Goal: Task Accomplishment & Management: Use online tool/utility

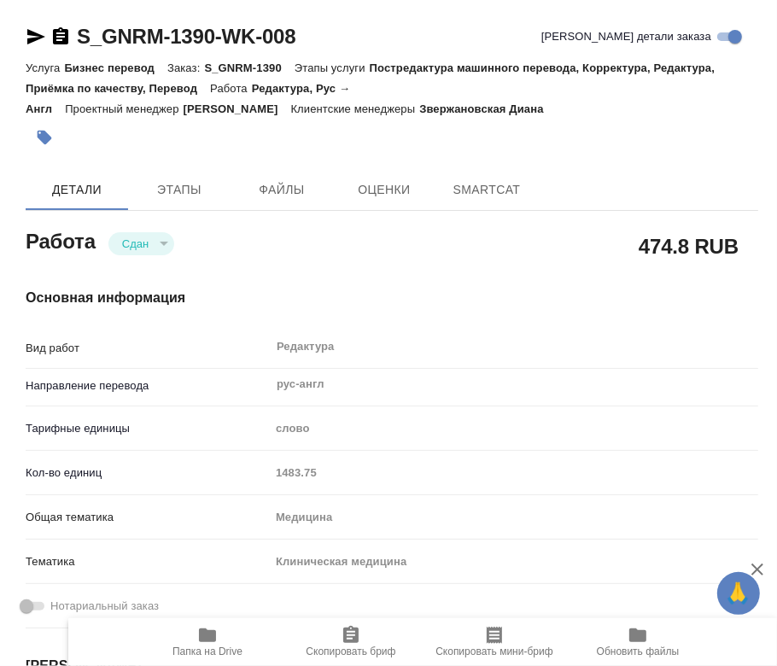
type textarea "x"
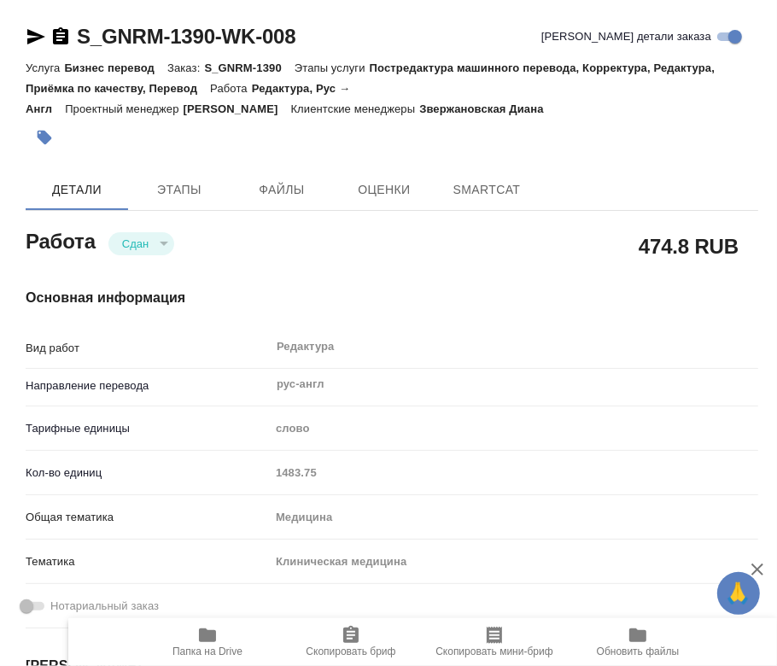
type textarea "x"
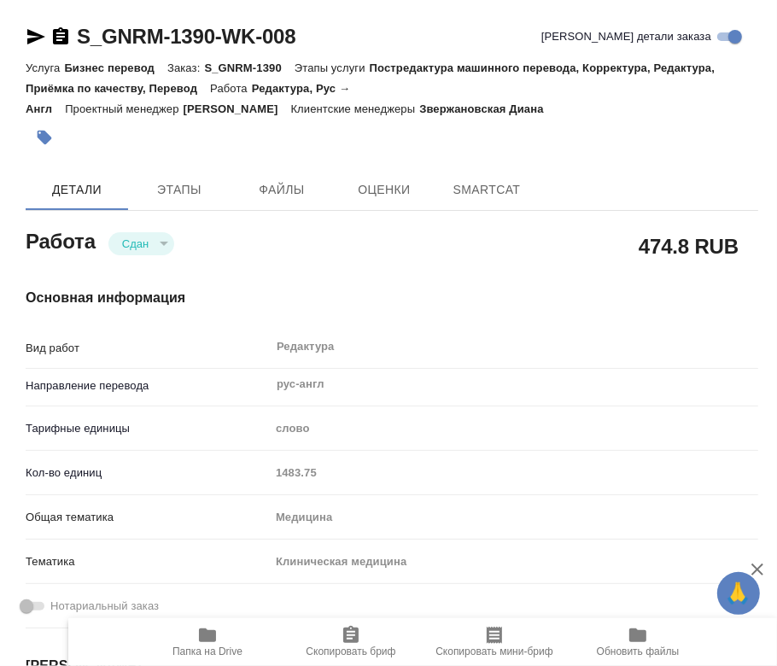
type textarea "x"
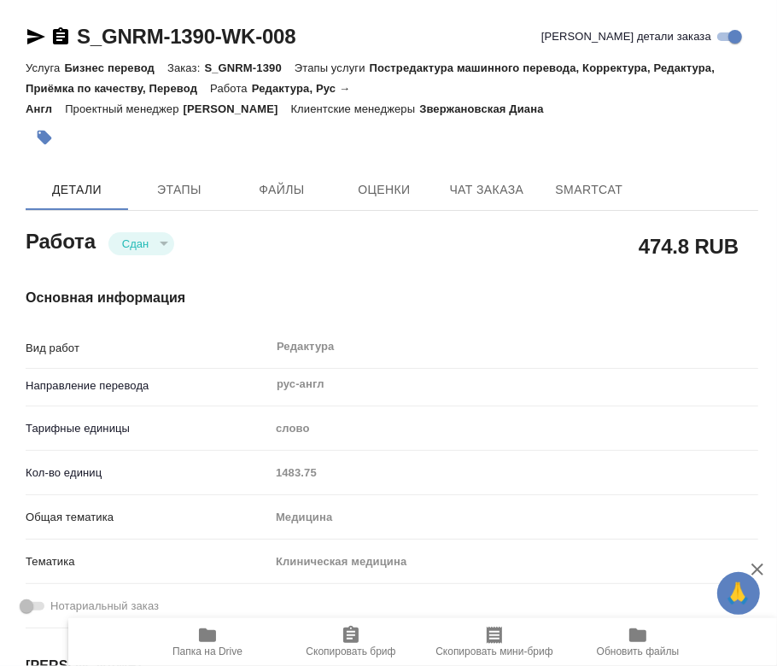
type textarea "x"
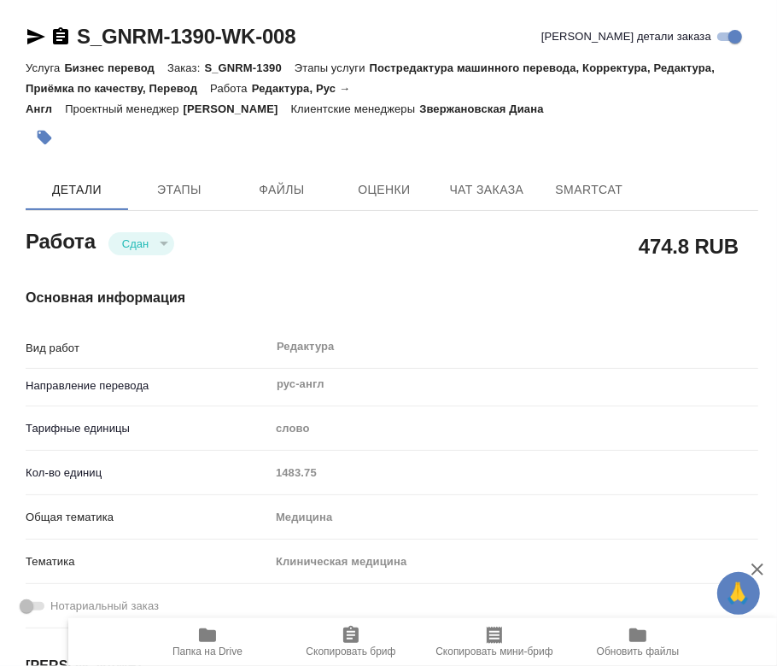
type textarea "x"
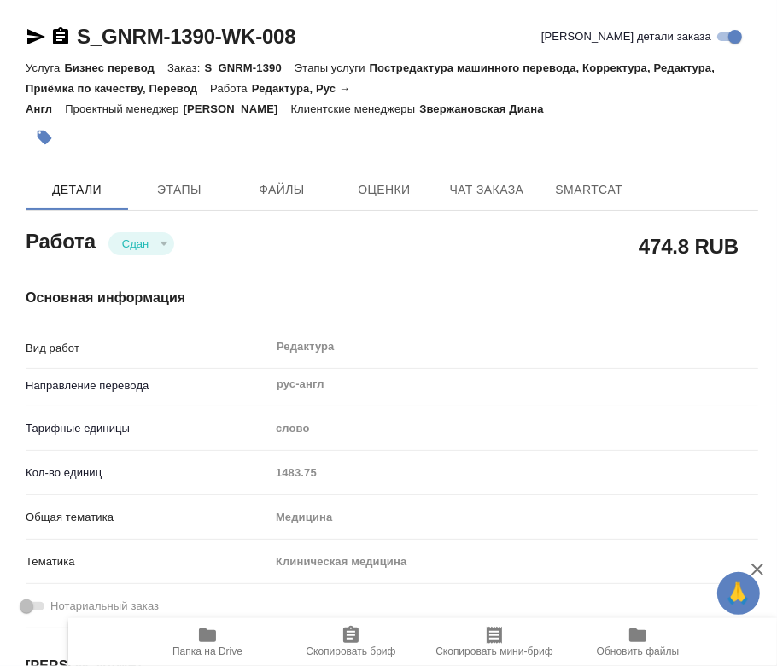
drag, startPoint x: 377, startPoint y: 279, endPoint x: 389, endPoint y: 561, distance: 282.1
click at [604, 190] on span "SmartCat" at bounding box center [589, 189] width 82 height 21
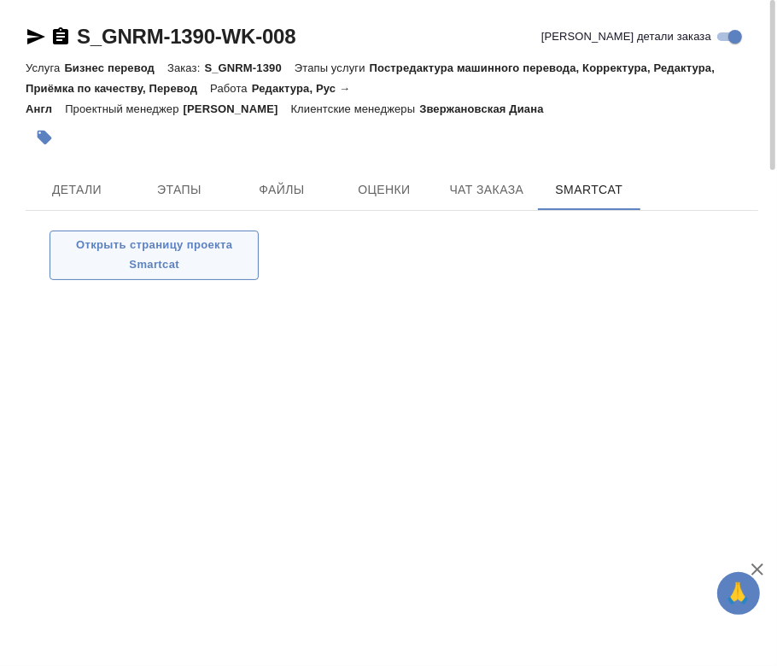
click at [113, 257] on span "Открыть страницу проекта Smartcat" at bounding box center [154, 255] width 190 height 39
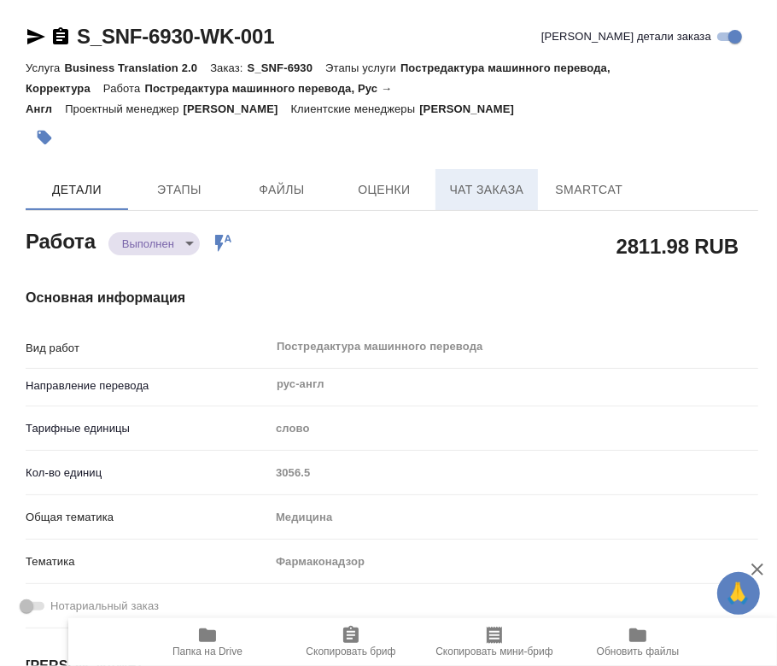
click at [494, 186] on span "Чат заказа" at bounding box center [487, 189] width 82 height 21
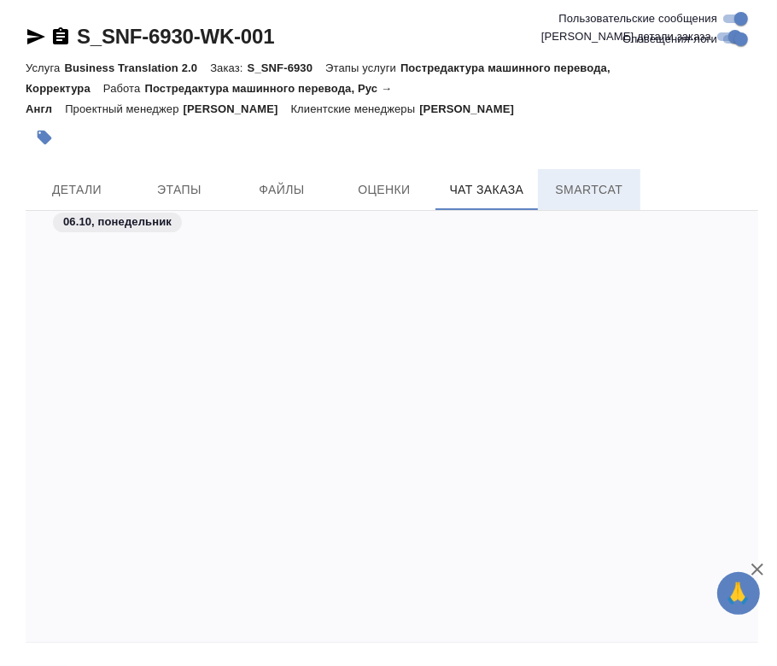
scroll to position [30180, 0]
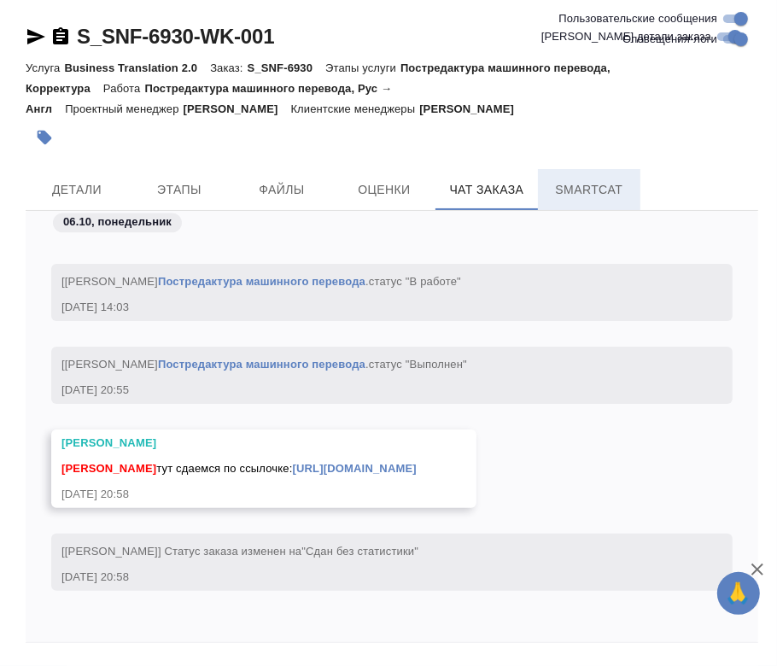
click at [570, 184] on span "SmartCat" at bounding box center [589, 189] width 82 height 21
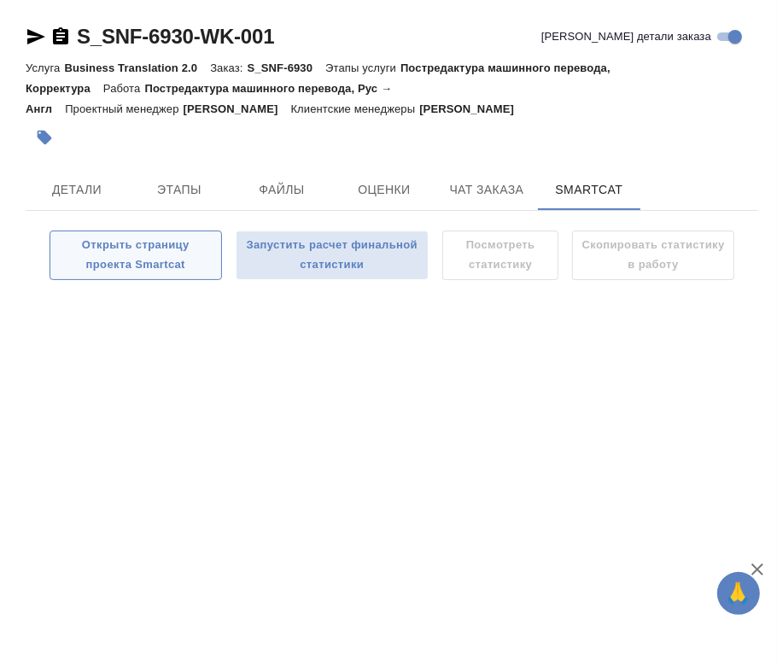
click at [128, 256] on span "Открыть страницу проекта Smartcat" at bounding box center [136, 255] width 154 height 39
